Goal: Navigation & Orientation: Find specific page/section

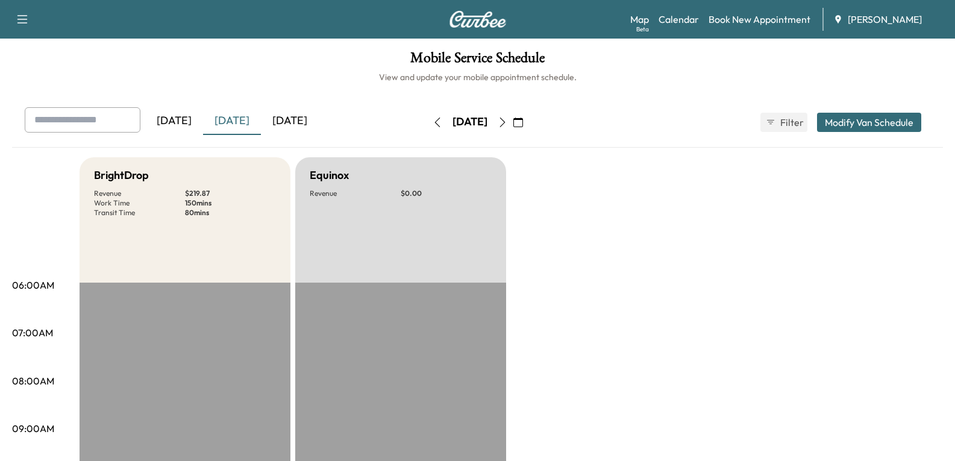
scroll to position [361, 0]
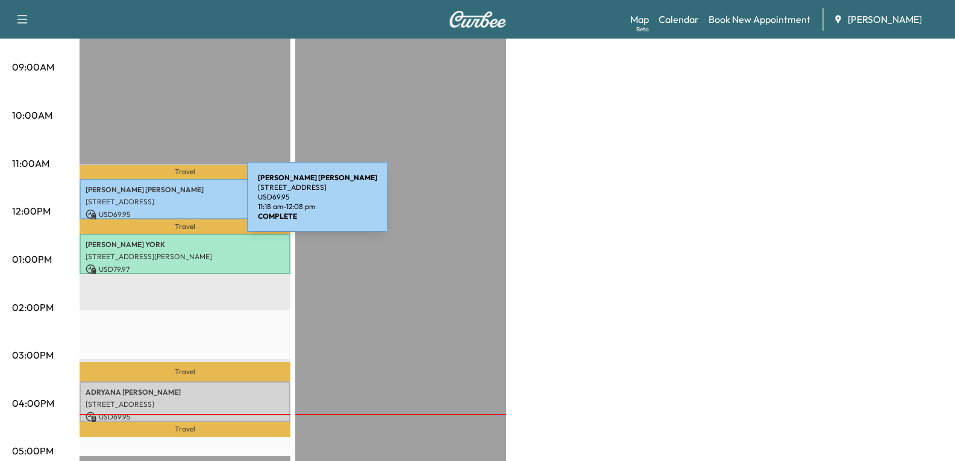
click at [157, 204] on div "EDWARD WEITZ 205 Maplewood Dr, Antioch, IL 60002, USA USD 69.95 11:18 am - 12:0…" at bounding box center [185, 199] width 211 height 40
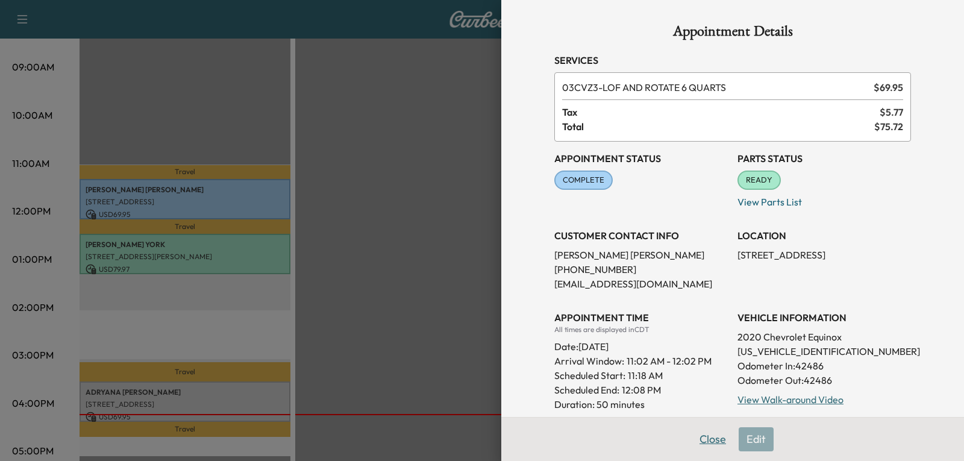
click at [706, 437] on button "Close" at bounding box center [713, 439] width 42 height 24
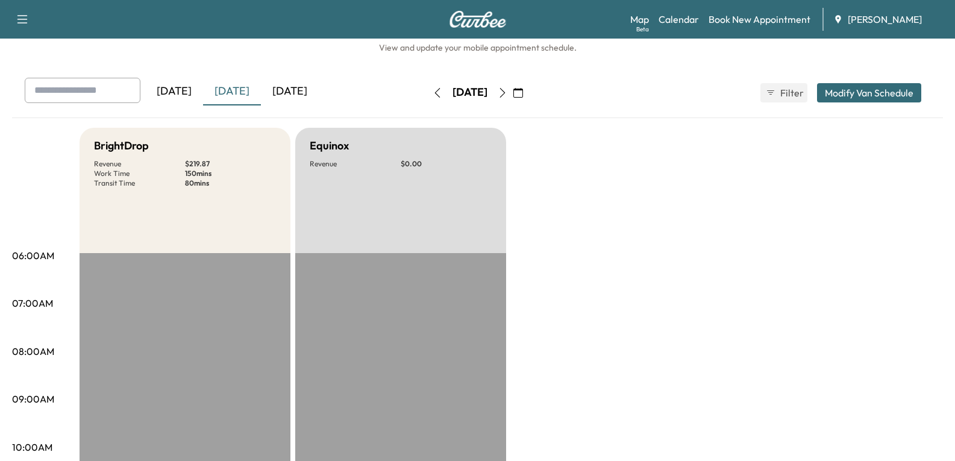
scroll to position [0, 0]
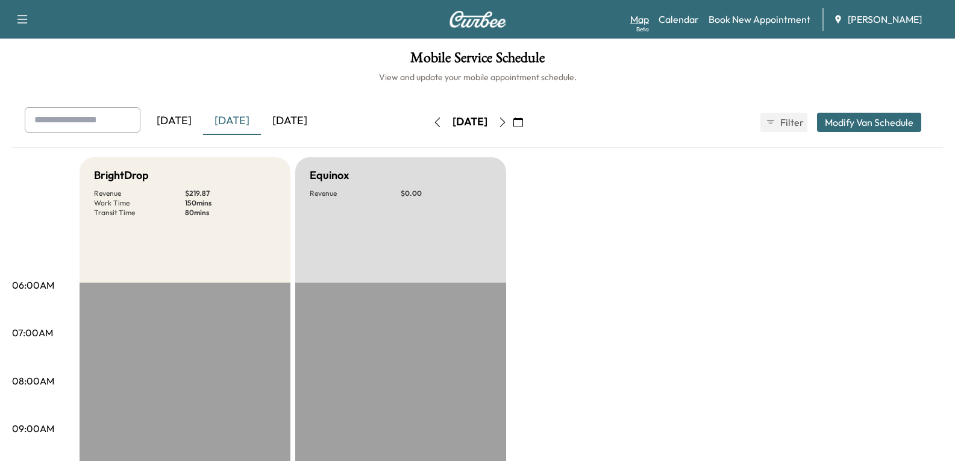
click at [634, 21] on link "Map Beta" at bounding box center [639, 19] width 19 height 14
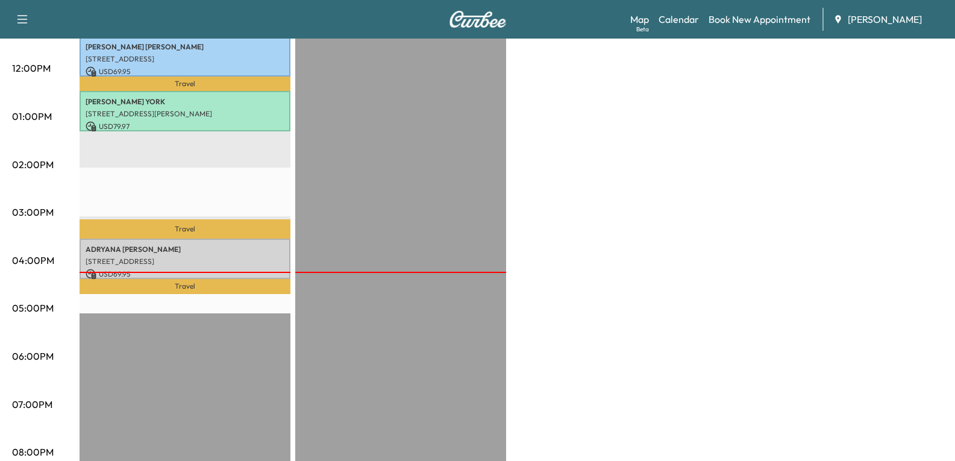
scroll to position [542, 0]
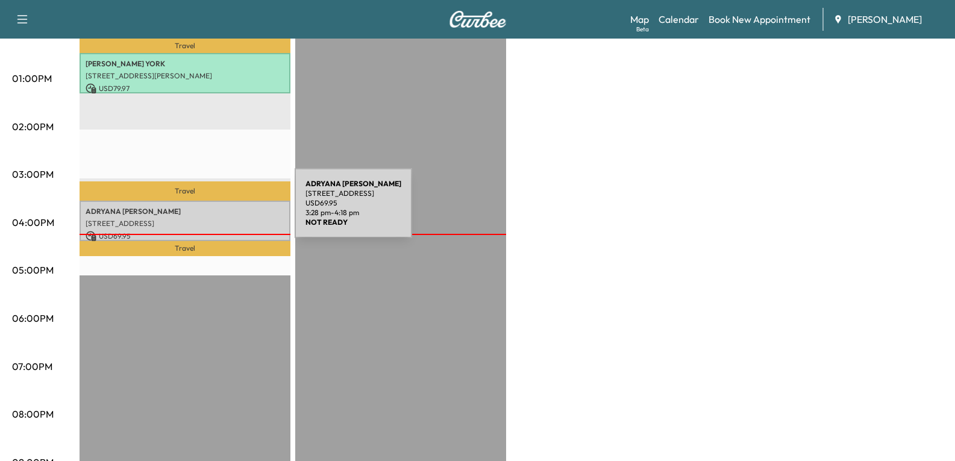
click at [204, 210] on p "ADRYANA VERDUZCO" at bounding box center [185, 212] width 199 height 10
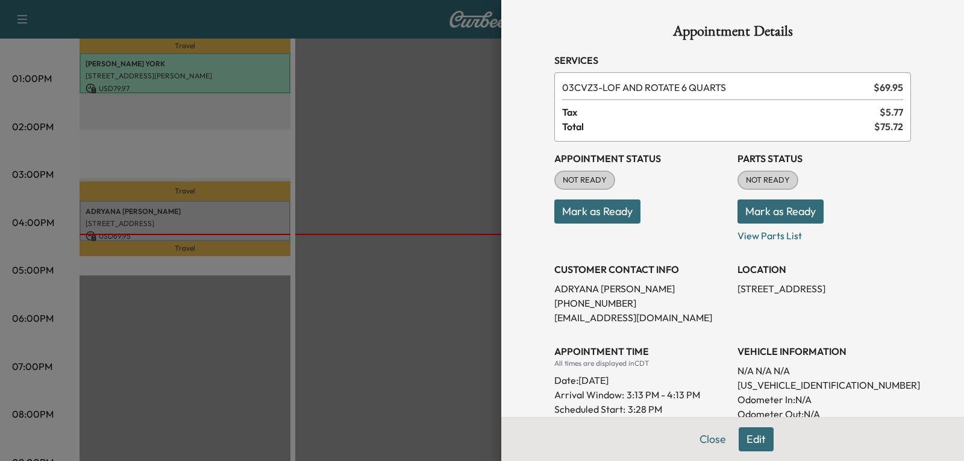
click at [374, 333] on div at bounding box center [482, 230] width 964 height 461
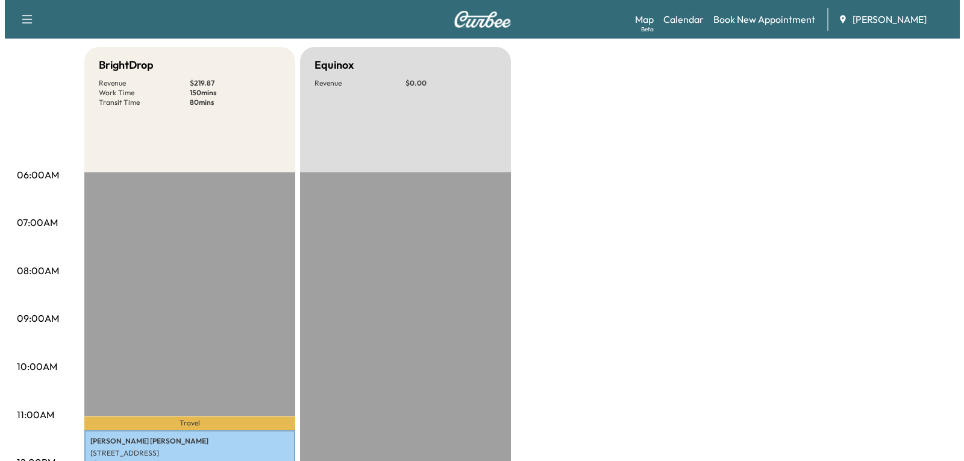
scroll to position [0, 0]
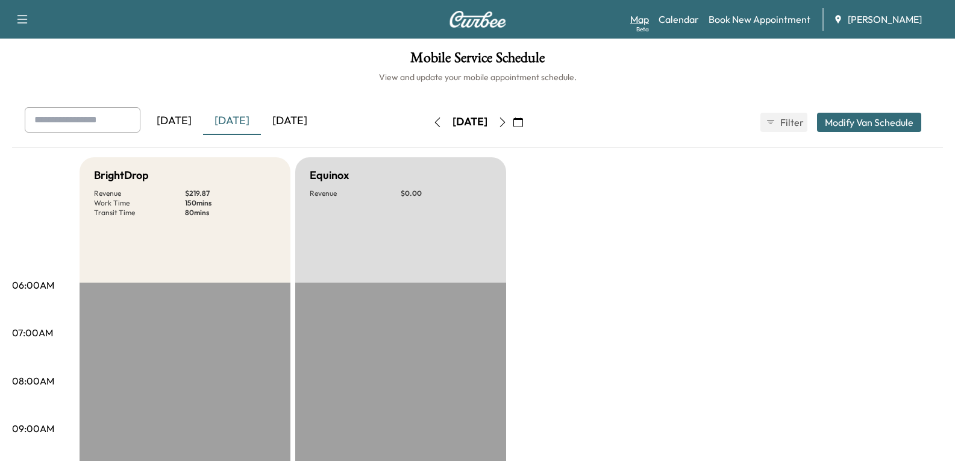
click at [642, 22] on link "Map Beta" at bounding box center [639, 19] width 19 height 14
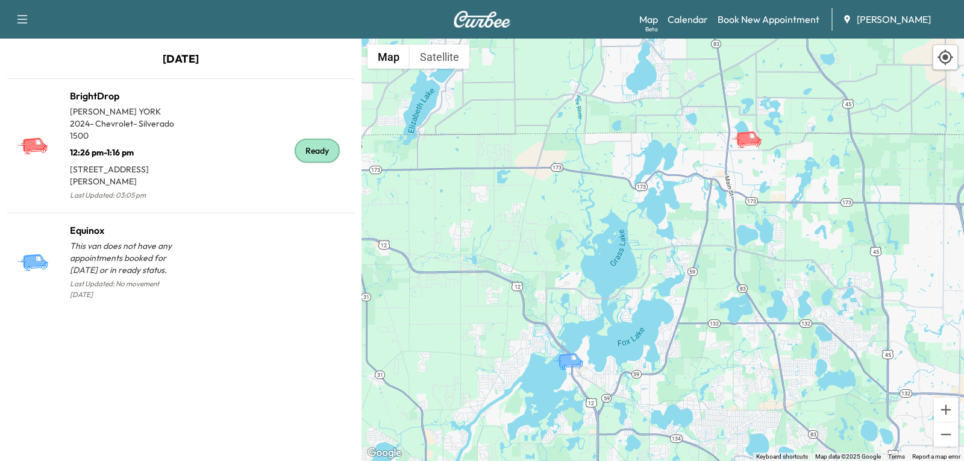
click at [757, 142] on icon "BrightDrop" at bounding box center [748, 138] width 25 height 14
click at [746, 155] on div "To activate drag with keyboard, press Alt + Enter. Once in keyboard drag state,…" at bounding box center [662, 250] width 602 height 422
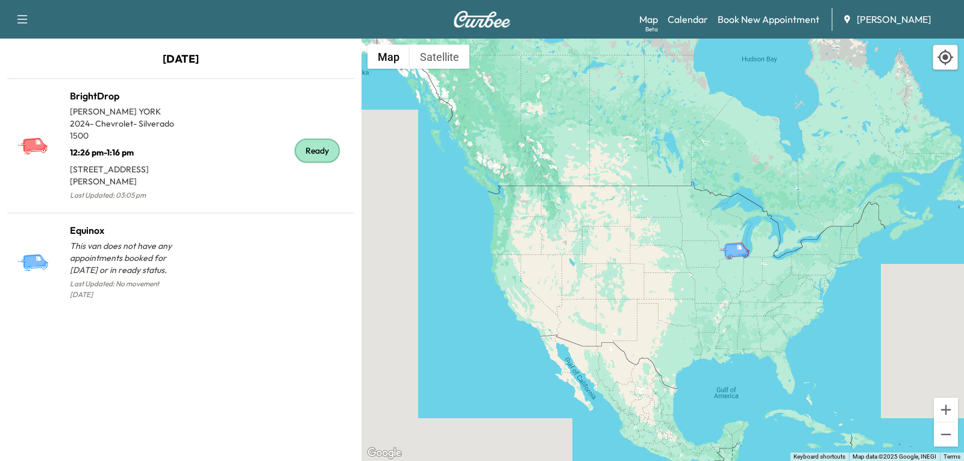
click at [738, 251] on icon "Equinox" at bounding box center [736, 249] width 25 height 14
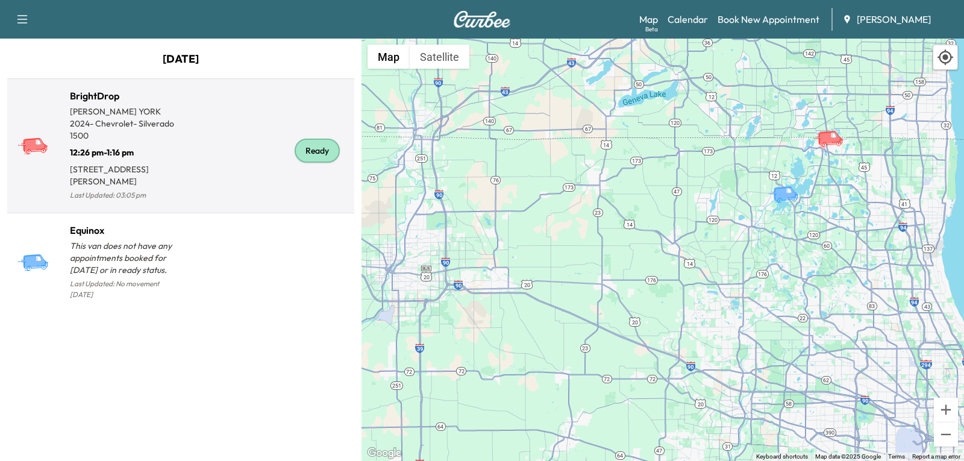
click at [112, 137] on p "2024 - Chevrolet - Silverado 1500" at bounding box center [125, 129] width 111 height 24
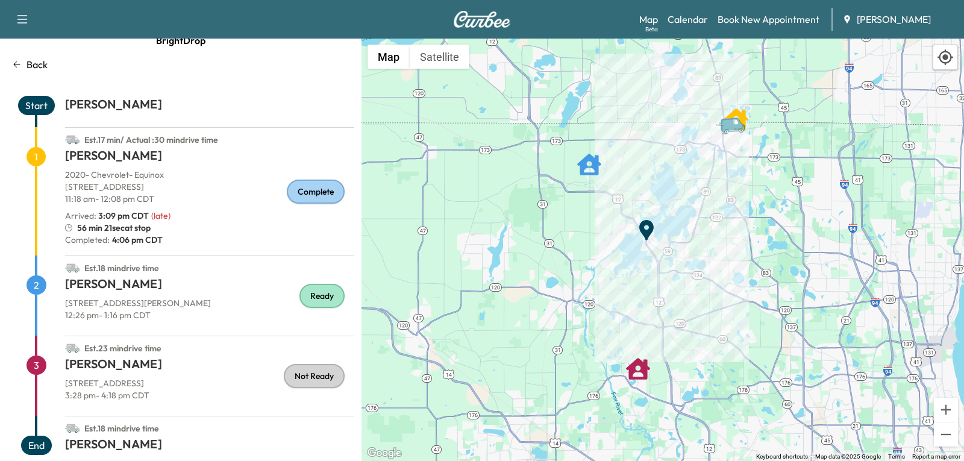
scroll to position [40, 0]
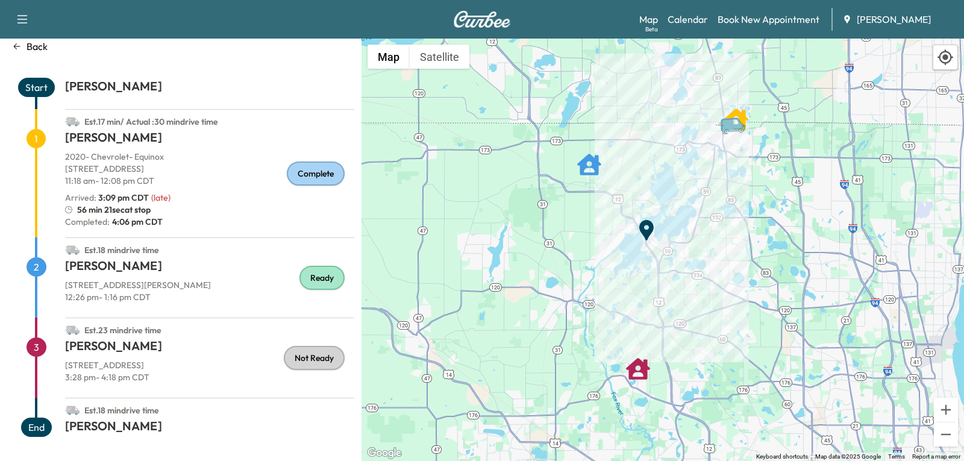
click at [731, 133] on icon "Van" at bounding box center [736, 124] width 42 height 21
click at [730, 130] on icon "Van" at bounding box center [732, 124] width 25 height 14
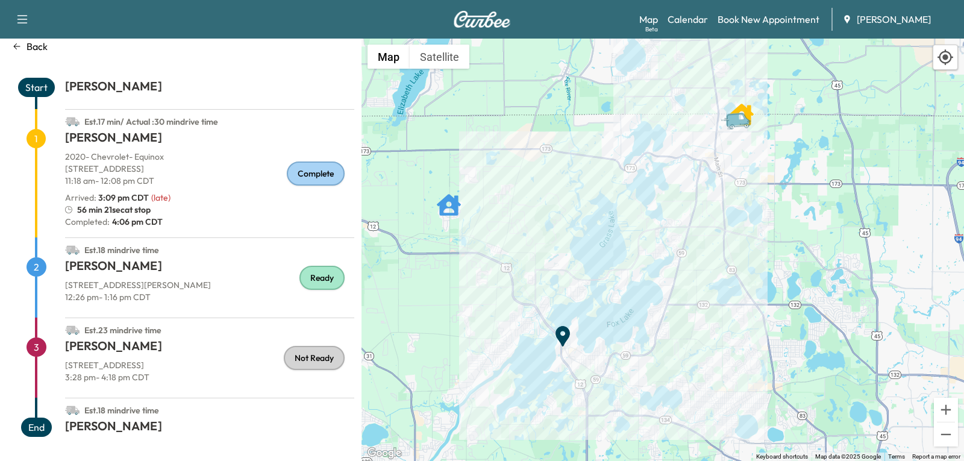
click at [730, 130] on icon "Van" at bounding box center [741, 120] width 42 height 21
click at [740, 111] on icon "Van" at bounding box center [741, 120] width 42 height 21
click at [743, 122] on icon "Van" at bounding box center [737, 119] width 25 height 14
click at [566, 341] on icon "End Point" at bounding box center [562, 336] width 14 height 20
click at [561, 336] on icon "End Point" at bounding box center [563, 336] width 24 height 24
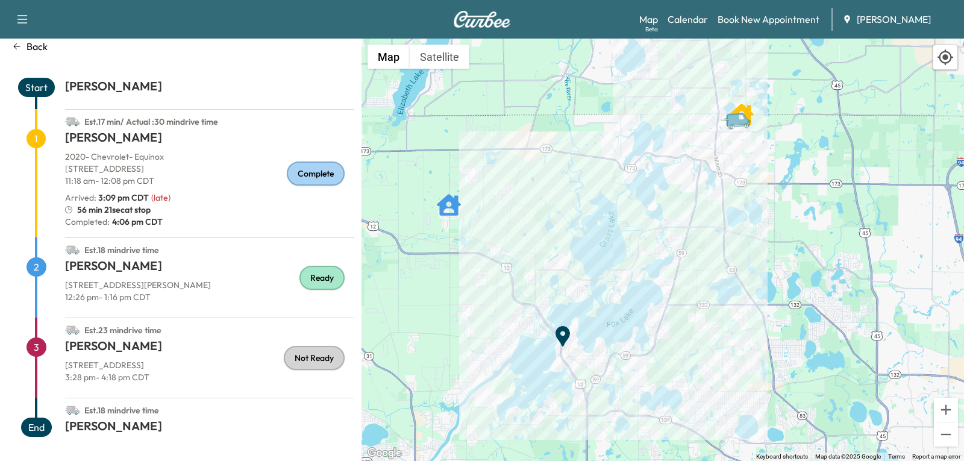
click at [561, 334] on icon "End Point" at bounding box center [563, 336] width 24 height 24
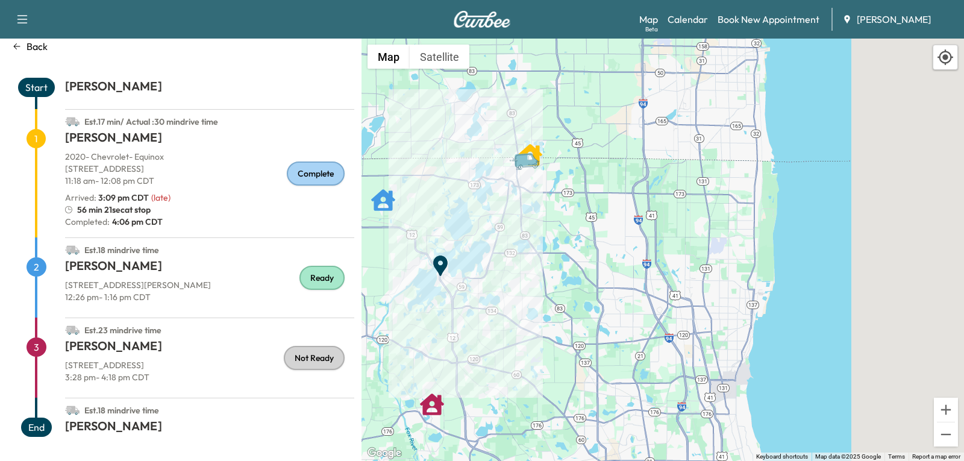
click at [507, 209] on div "To activate drag with keyboard, press Alt + Enter. Once in keyboard drag state,…" at bounding box center [662, 250] width 602 height 422
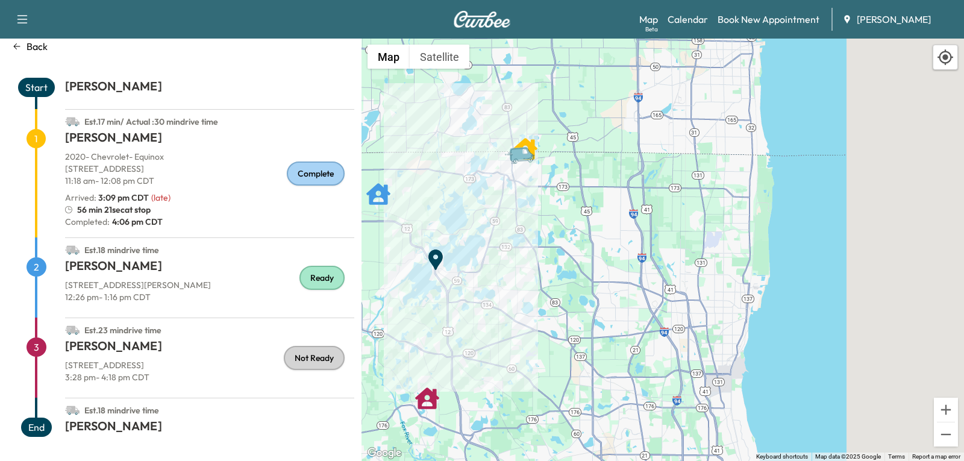
click at [534, 163] on icon "Van" at bounding box center [525, 154] width 42 height 21
click at [127, 343] on h1 "ADRYANA VERDUZCO" at bounding box center [209, 348] width 289 height 22
click at [119, 161] on p "2020 - Chevrolet - Equinox" at bounding box center [209, 157] width 289 height 12
click at [137, 284] on p "8833 Winn Rd, Spring Grove, IL 60081" at bounding box center [209, 285] width 289 height 12
click at [164, 287] on p "8833 Winn Rd, Spring Grove, IL 60081" at bounding box center [209, 285] width 289 height 12
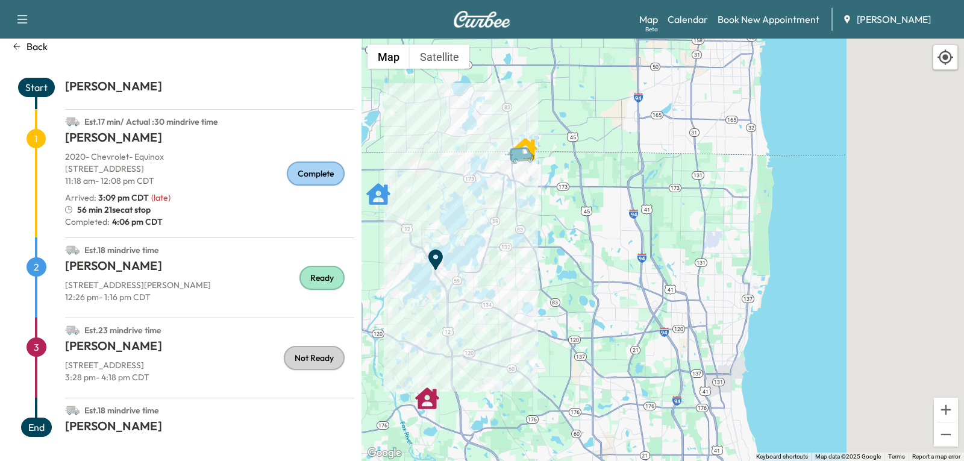
click at [164, 287] on p "8833 Winn Rd, Spring Grove, IL 60081" at bounding box center [209, 285] width 289 height 12
click at [441, 66] on button "Satellite" at bounding box center [440, 57] width 60 height 24
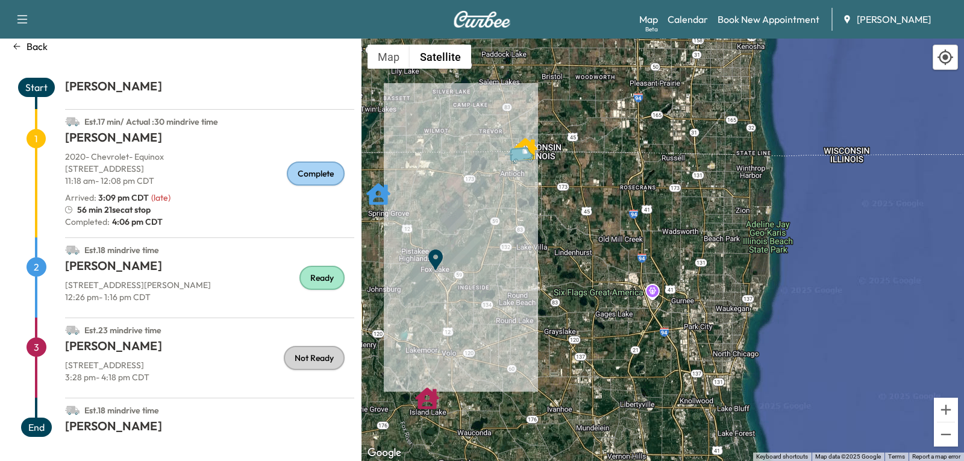
click at [520, 155] on icon "Van" at bounding box center [521, 153] width 25 height 14
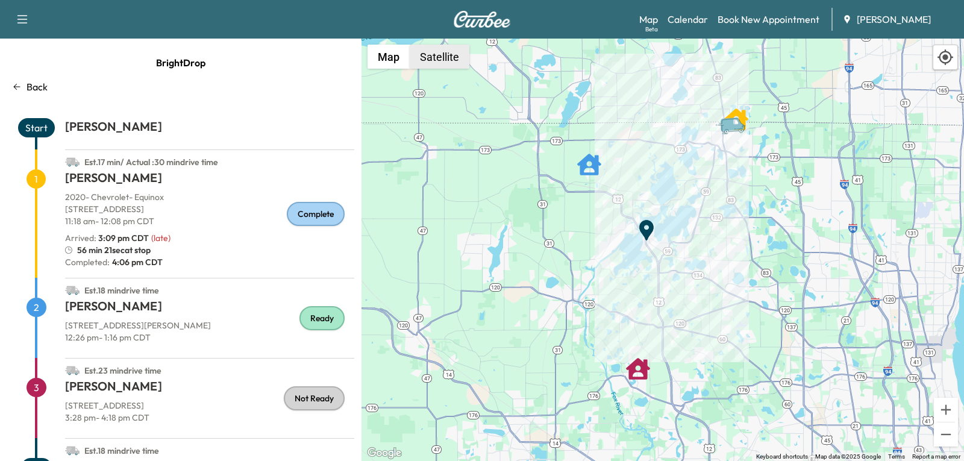
click at [438, 62] on button "Satellite" at bounding box center [440, 57] width 60 height 24
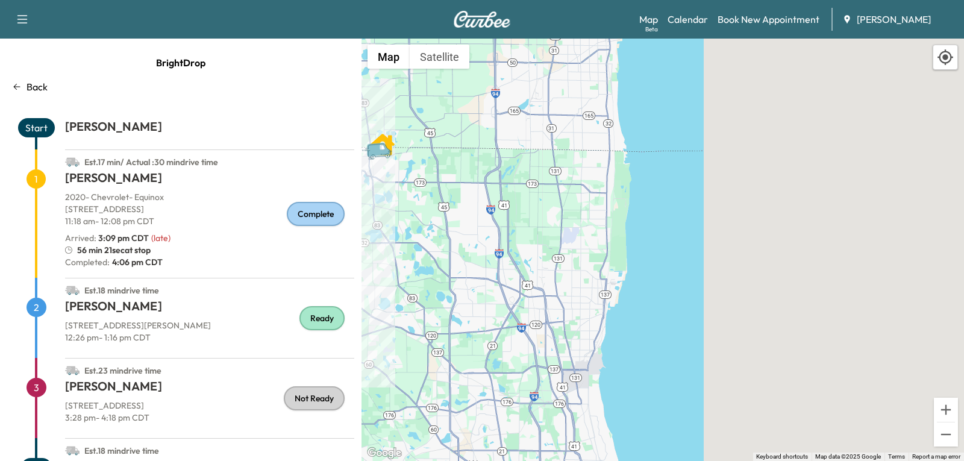
click at [184, 421] on p "3:28 pm - 4:18 pm CDT" at bounding box center [209, 417] width 289 height 12
click at [148, 381] on h1 "ADRYANA VERDUZCO" at bounding box center [209, 389] width 289 height 22
click at [130, 336] on p "12:26 pm - 1:16 pm CDT" at bounding box center [209, 337] width 289 height 12
click at [33, 84] on p "Back" at bounding box center [37, 87] width 21 height 14
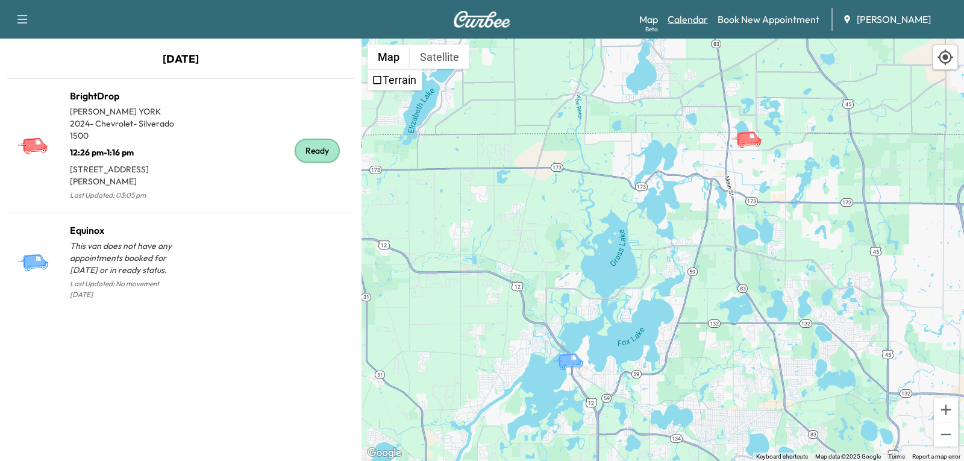
click at [689, 25] on link "Calendar" at bounding box center [688, 19] width 40 height 14
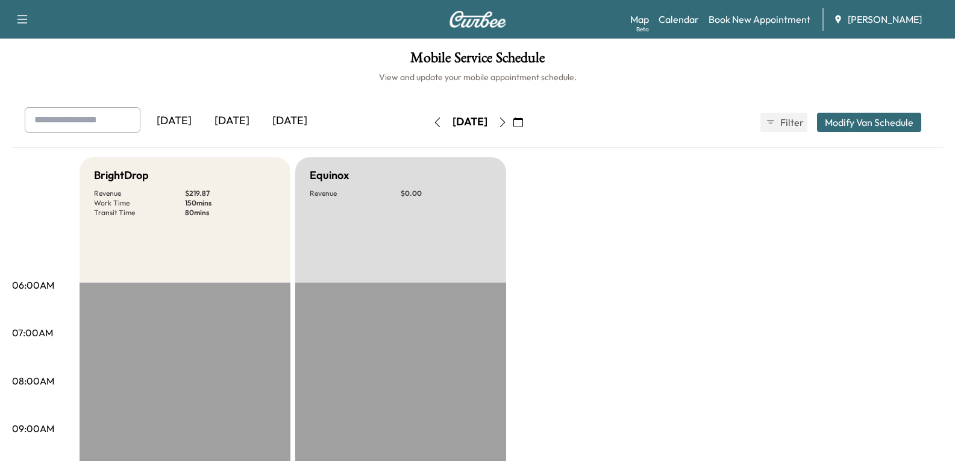
click at [238, 120] on div "[DATE]" at bounding box center [232, 121] width 58 height 28
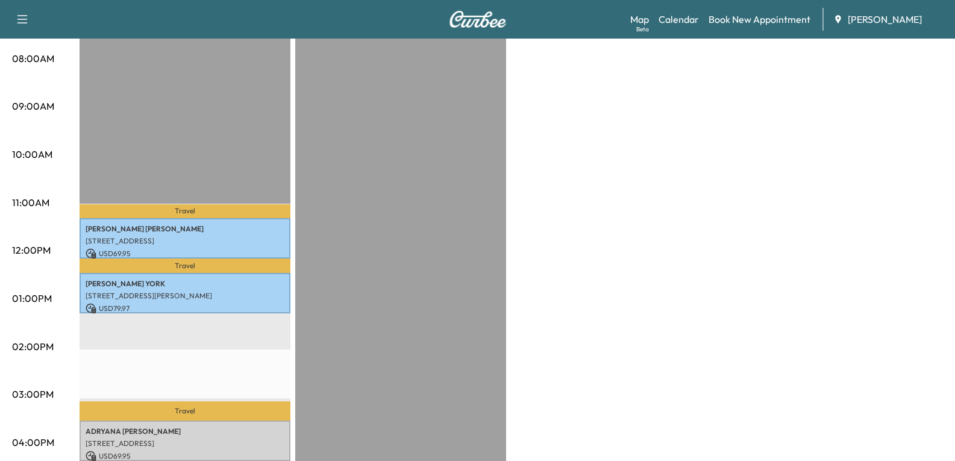
scroll to position [301, 0]
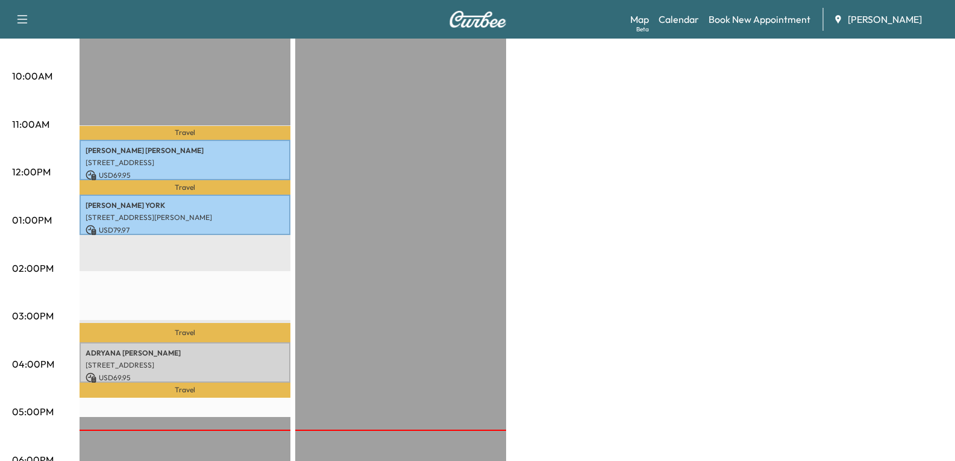
scroll to position [422, 0]
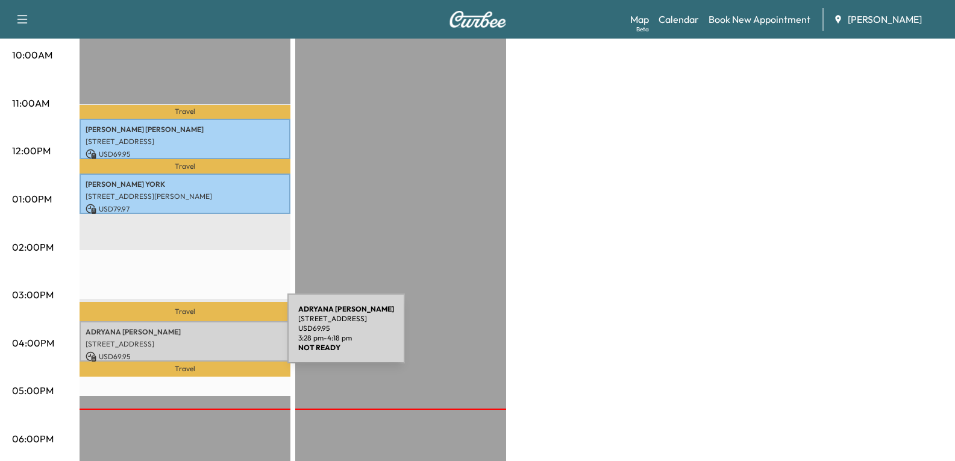
click at [197, 339] on p "[STREET_ADDRESS]" at bounding box center [185, 344] width 199 height 10
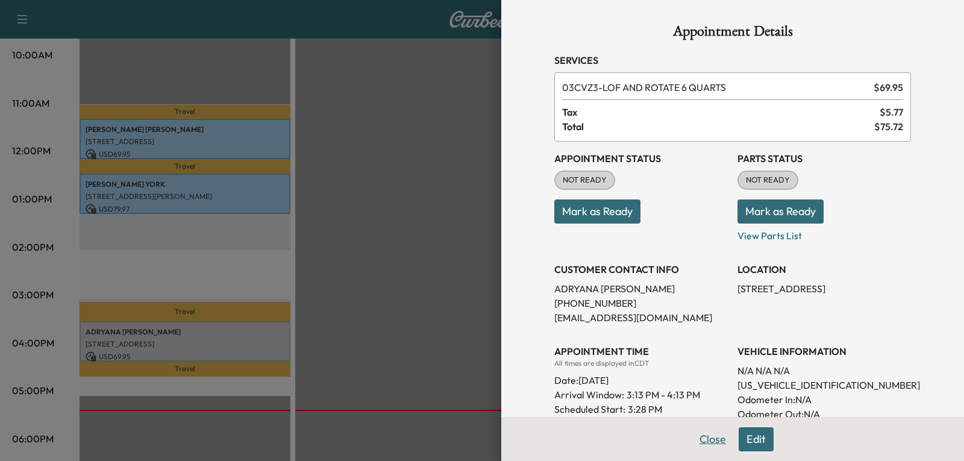
click at [702, 440] on button "Close" at bounding box center [713, 439] width 42 height 24
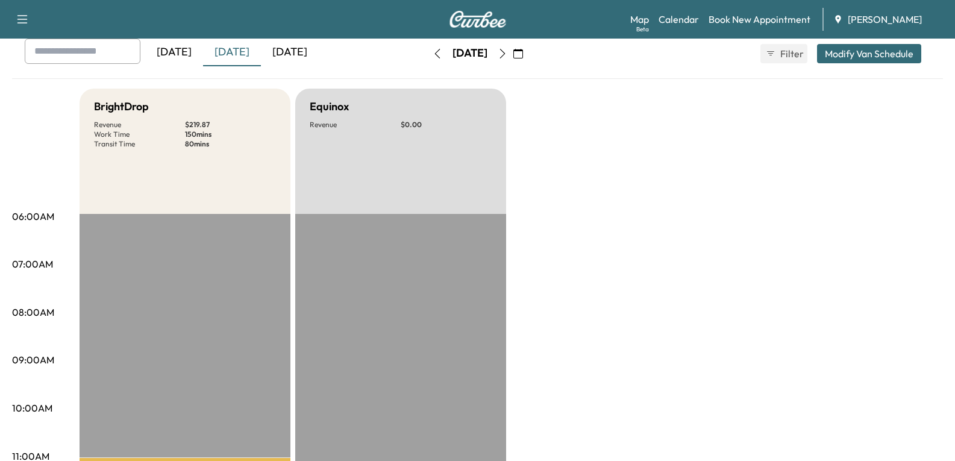
scroll to position [0, 0]
